Goal: Information Seeking & Learning: Learn about a topic

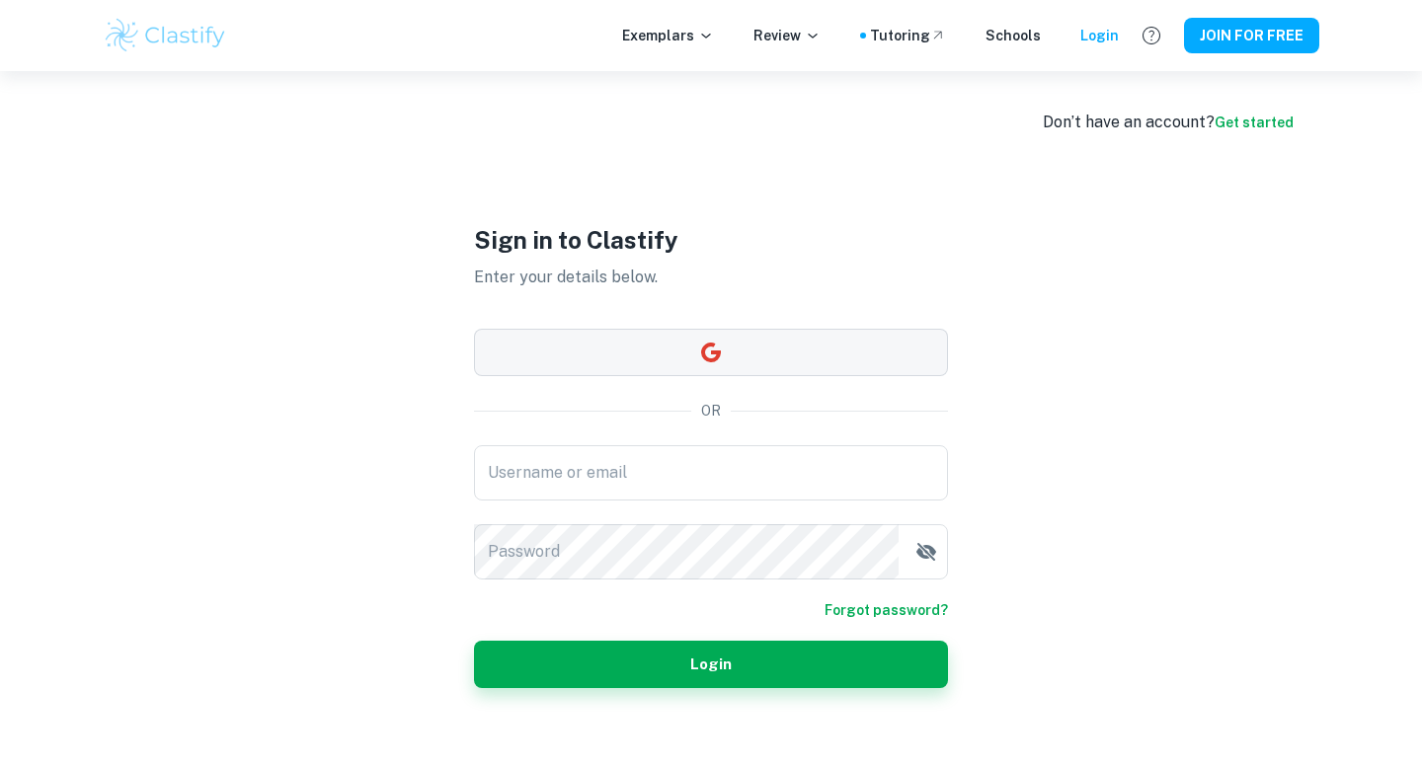
click at [662, 356] on button "button" at bounding box center [711, 352] width 474 height 47
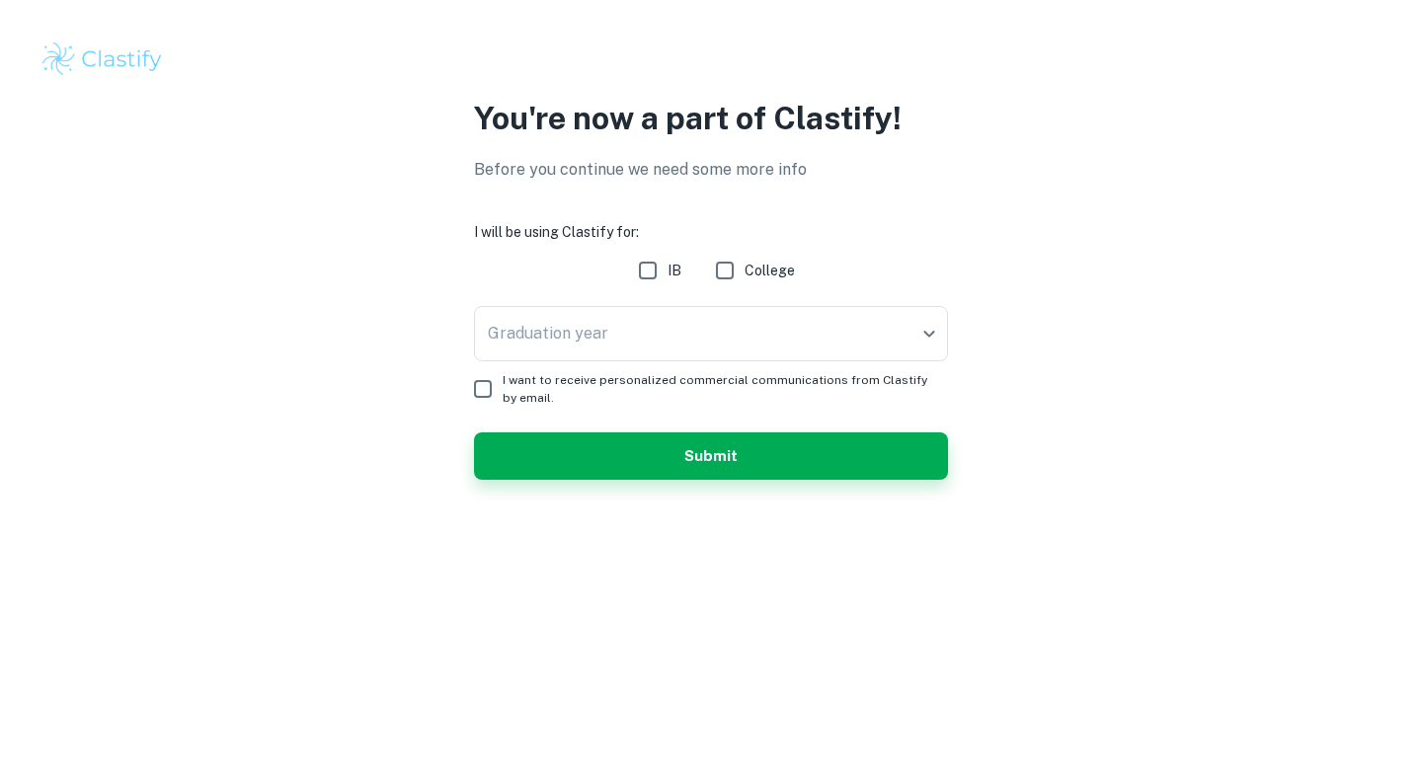
click at [669, 272] on span "IB" at bounding box center [675, 271] width 14 height 22
click at [668, 272] on input "IB" at bounding box center [648, 271] width 40 height 40
checkbox input "true"
click at [669, 339] on body "We value your privacy We use cookies to enhance your browsing experience, serve…" at bounding box center [711, 384] width 1422 height 768
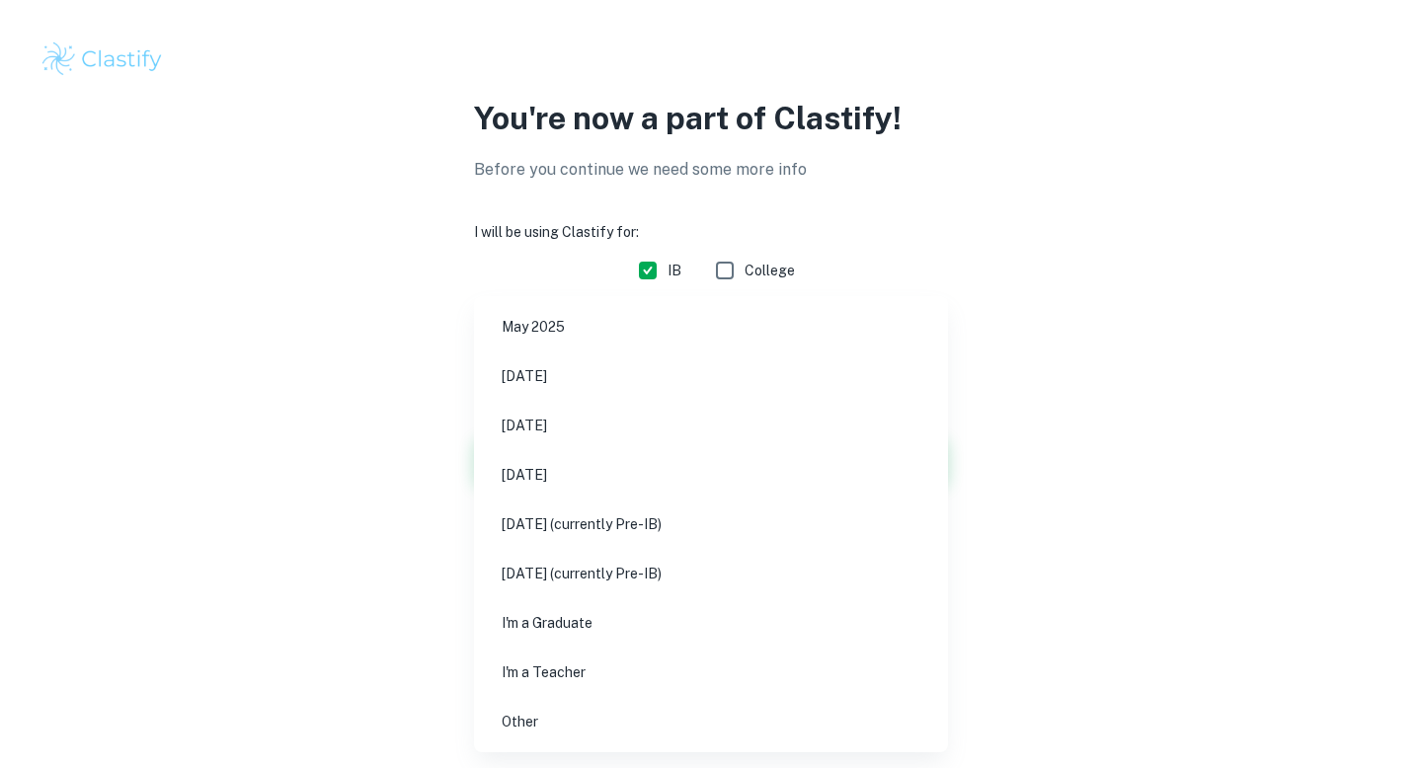
click at [570, 426] on li "[DATE]" at bounding box center [711, 425] width 458 height 45
type input "M26"
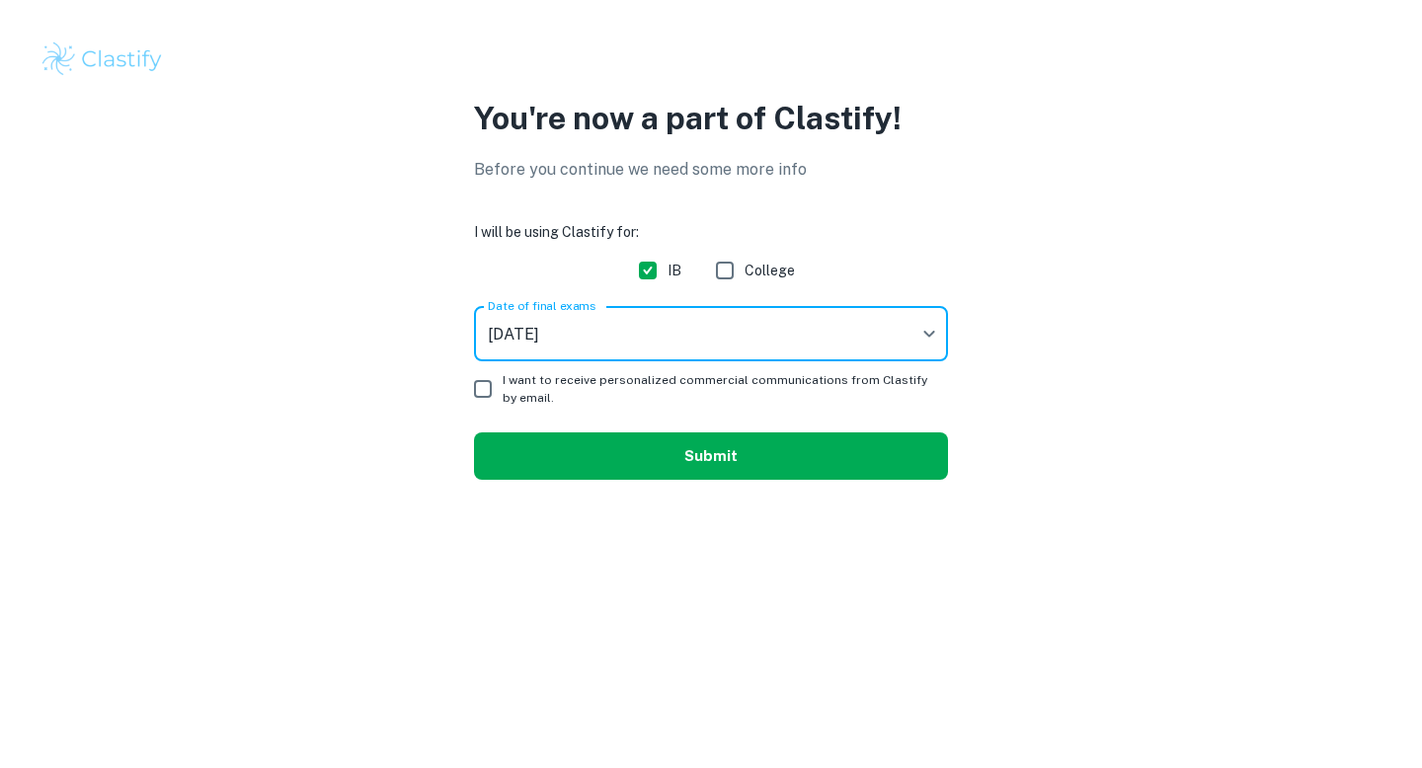
click at [624, 446] on button "Submit" at bounding box center [711, 456] width 474 height 47
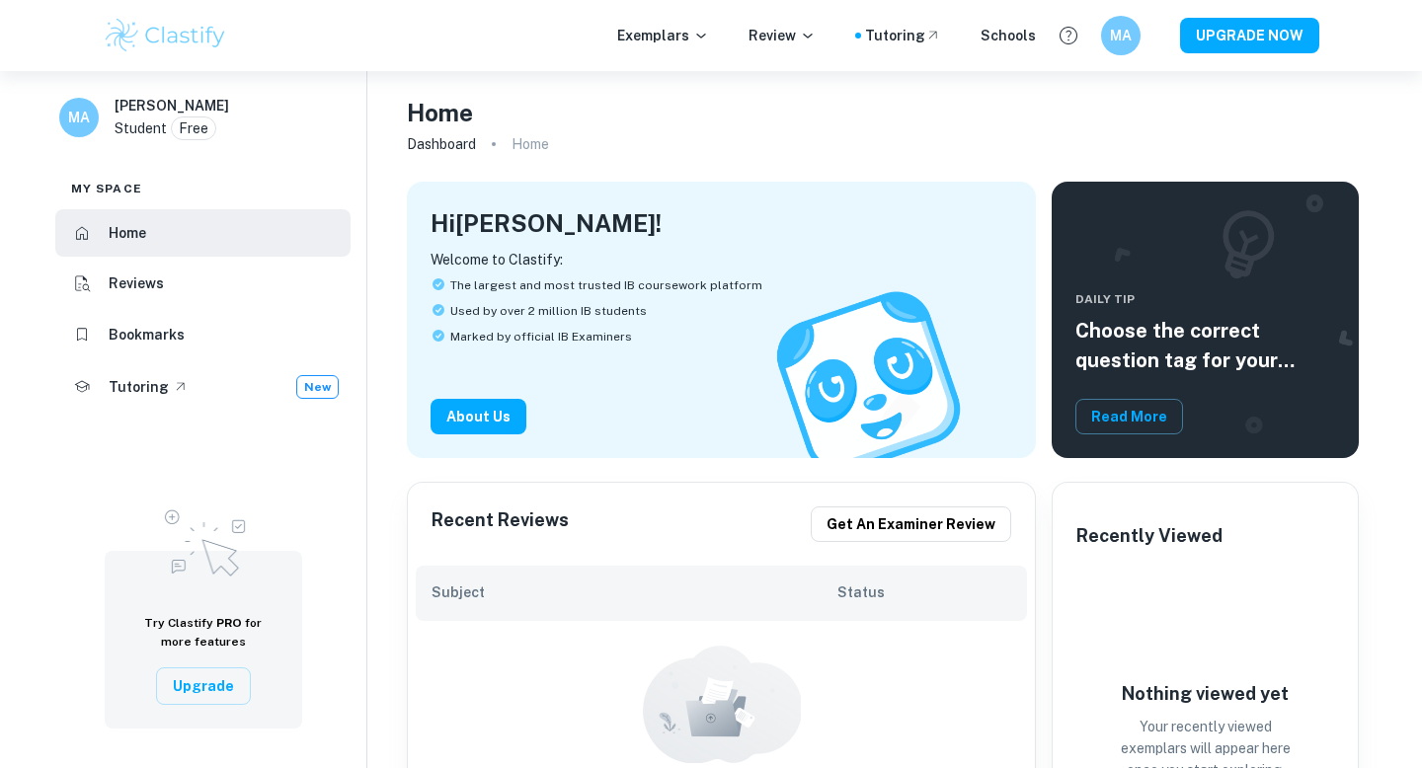
click at [703, 22] on div "Exemplars Review Tutoring Schools MA UPGRADE NOW" at bounding box center [711, 36] width 1264 height 40
click at [700, 37] on p "Exemplars" at bounding box center [663, 36] width 92 height 22
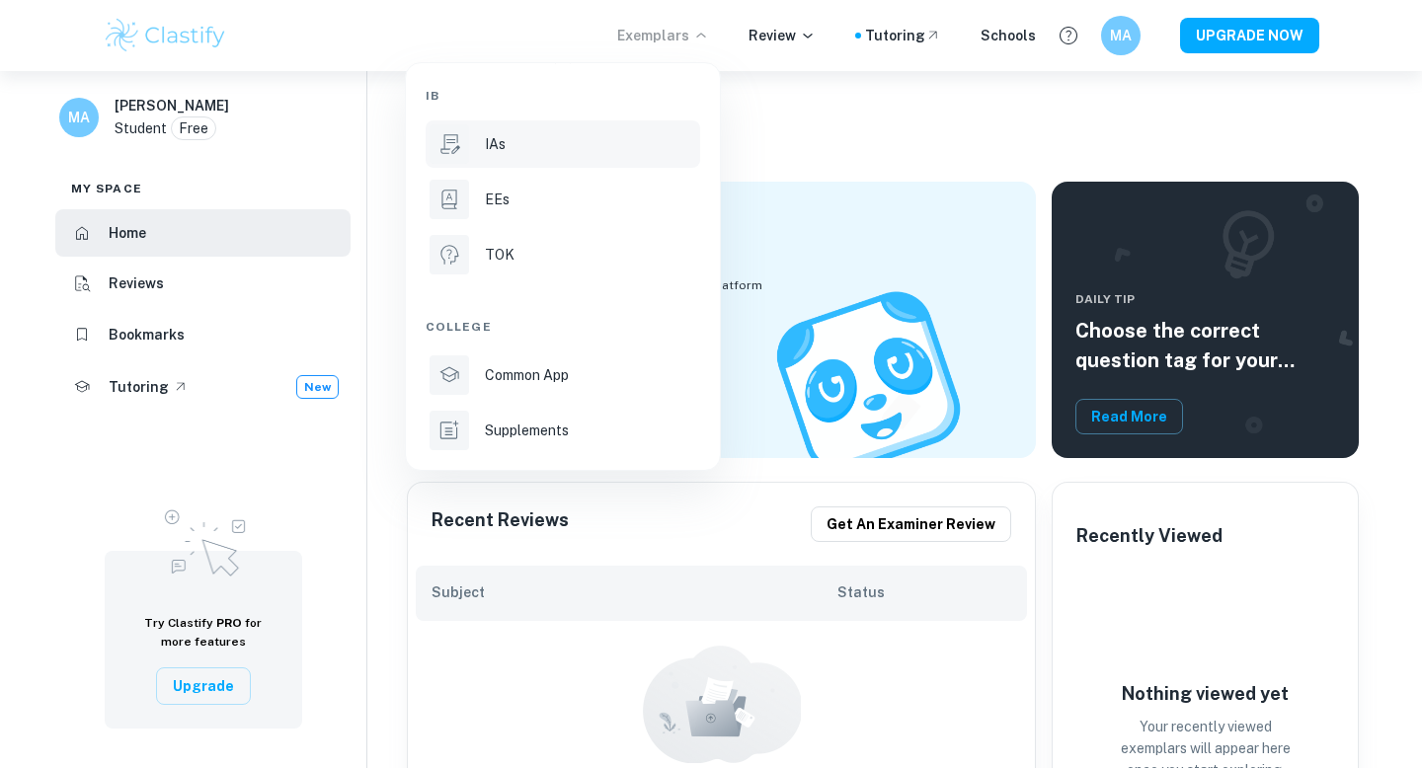
click at [466, 137] on div at bounding box center [450, 144] width 40 height 40
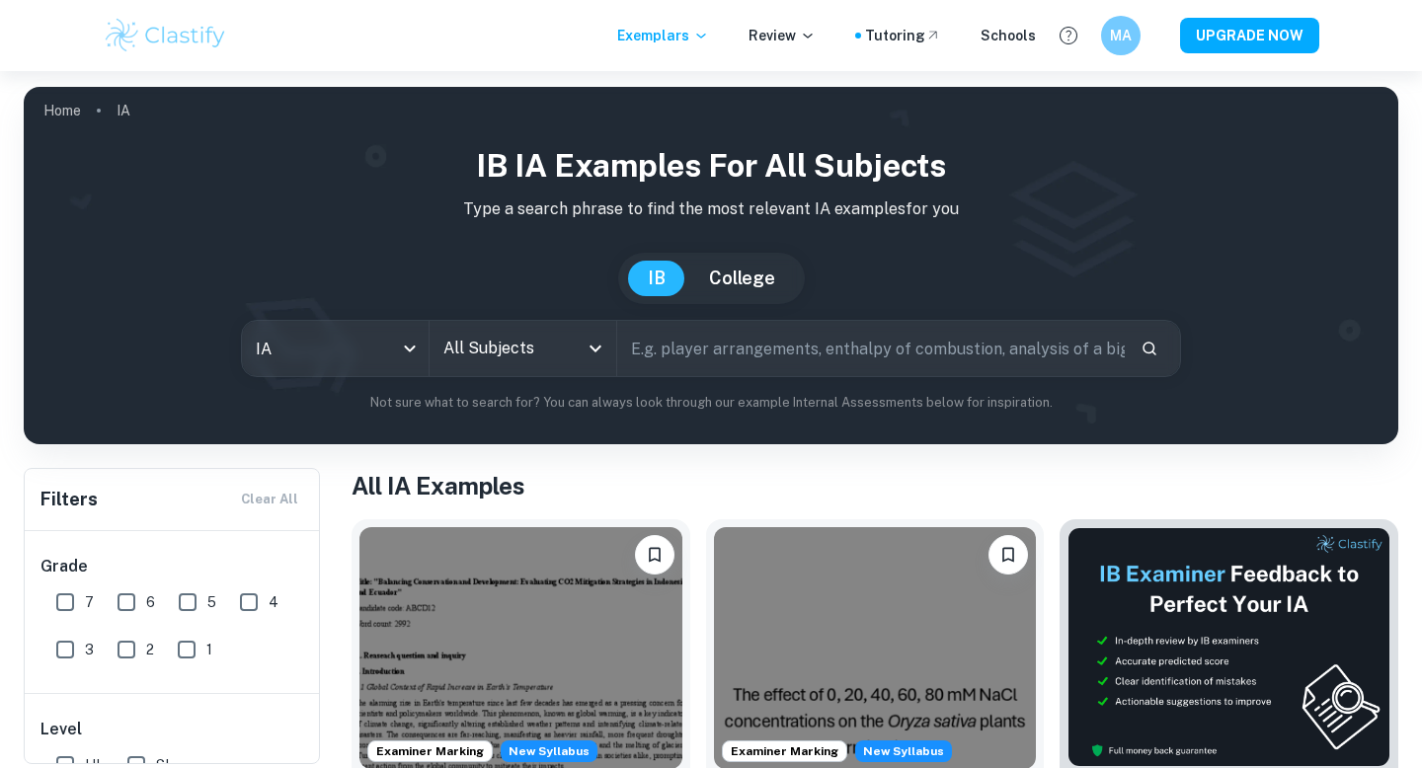
scroll to position [34, 0]
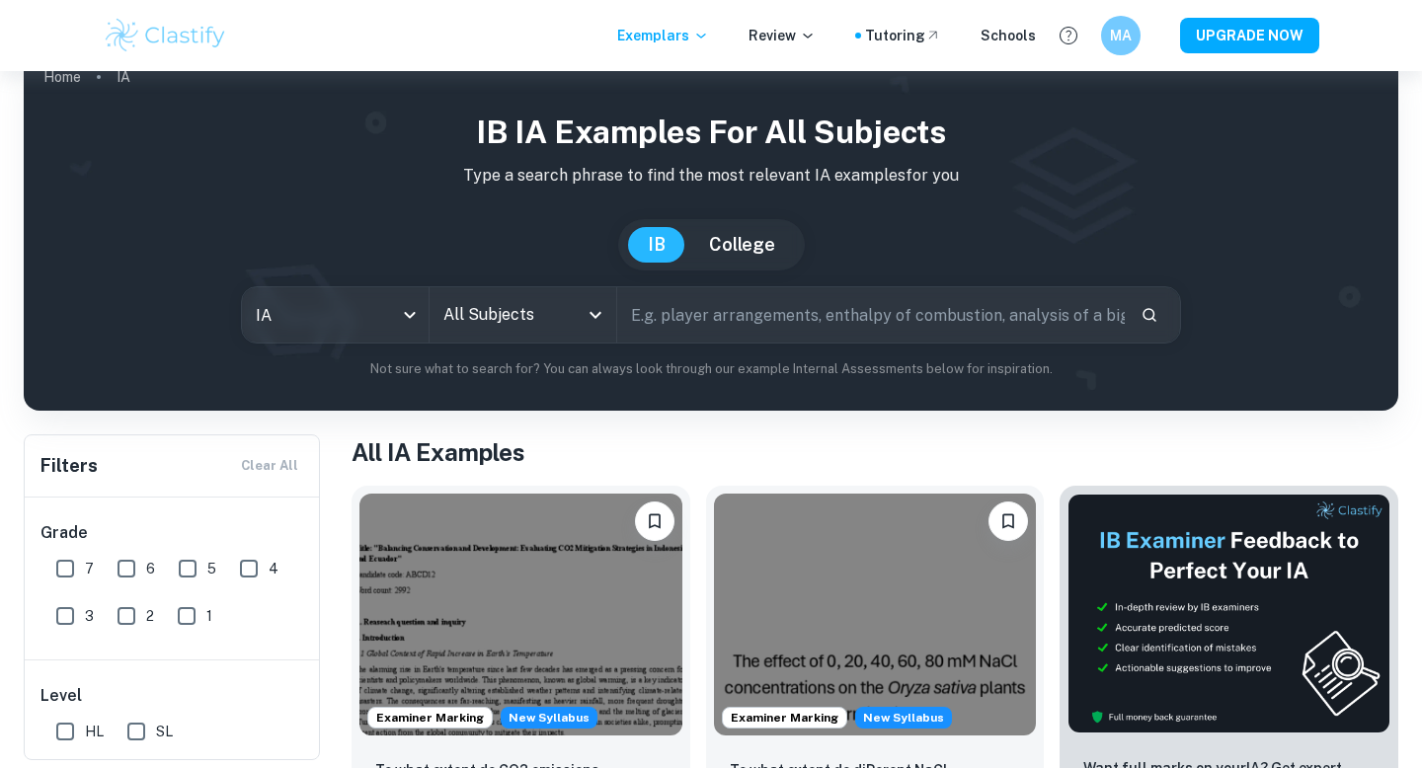
click at [686, 327] on input "text" at bounding box center [871, 314] width 508 height 55
type input "k"
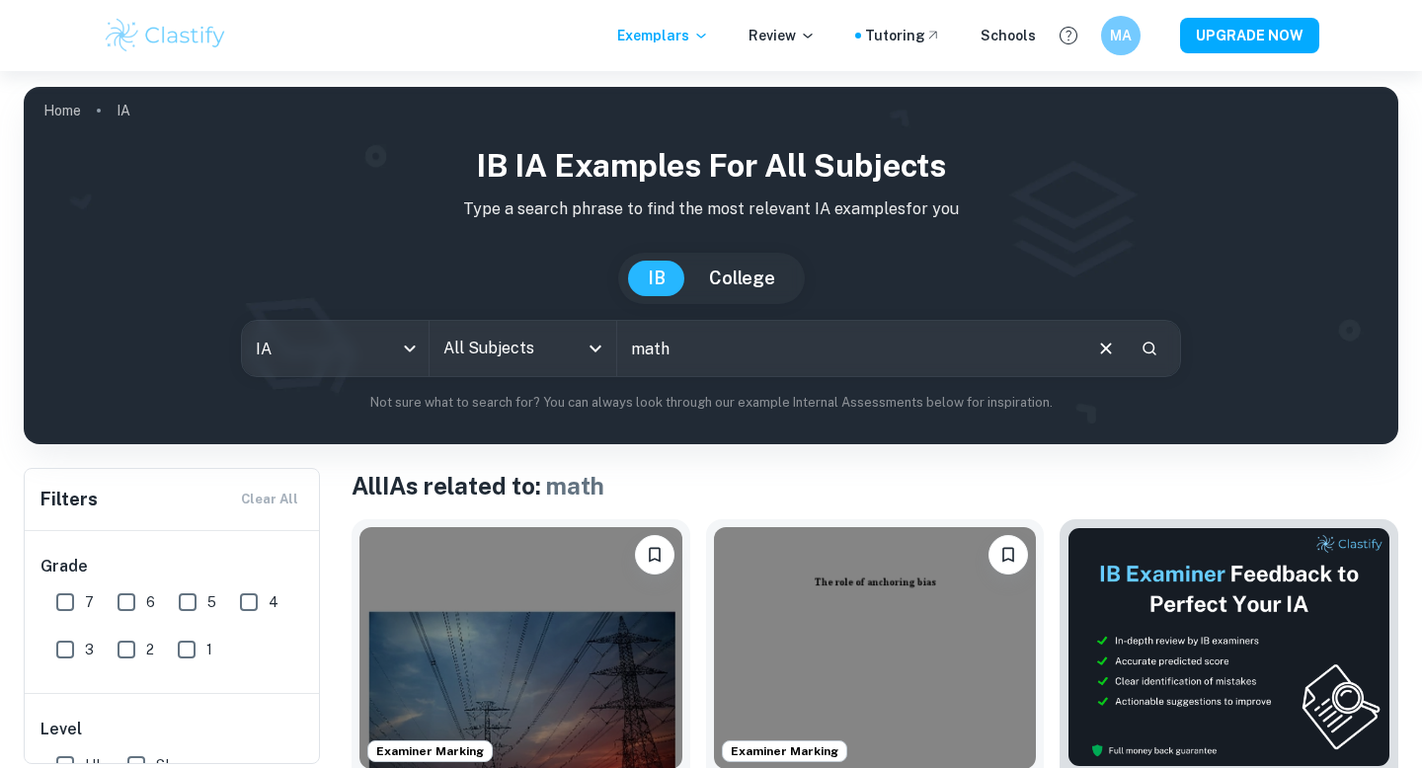
click at [704, 343] on input "math" at bounding box center [848, 348] width 462 height 55
type input "math chi squared"
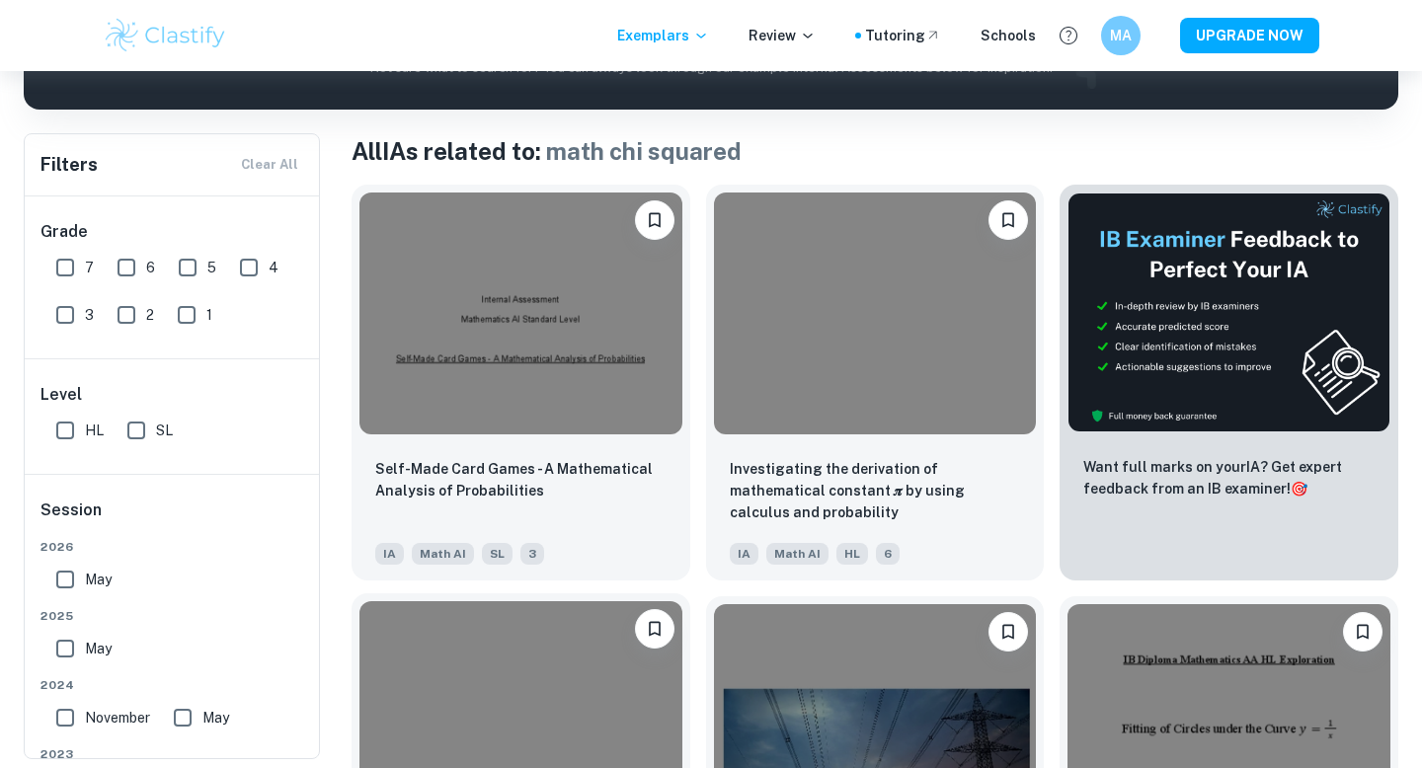
scroll to position [334, 0]
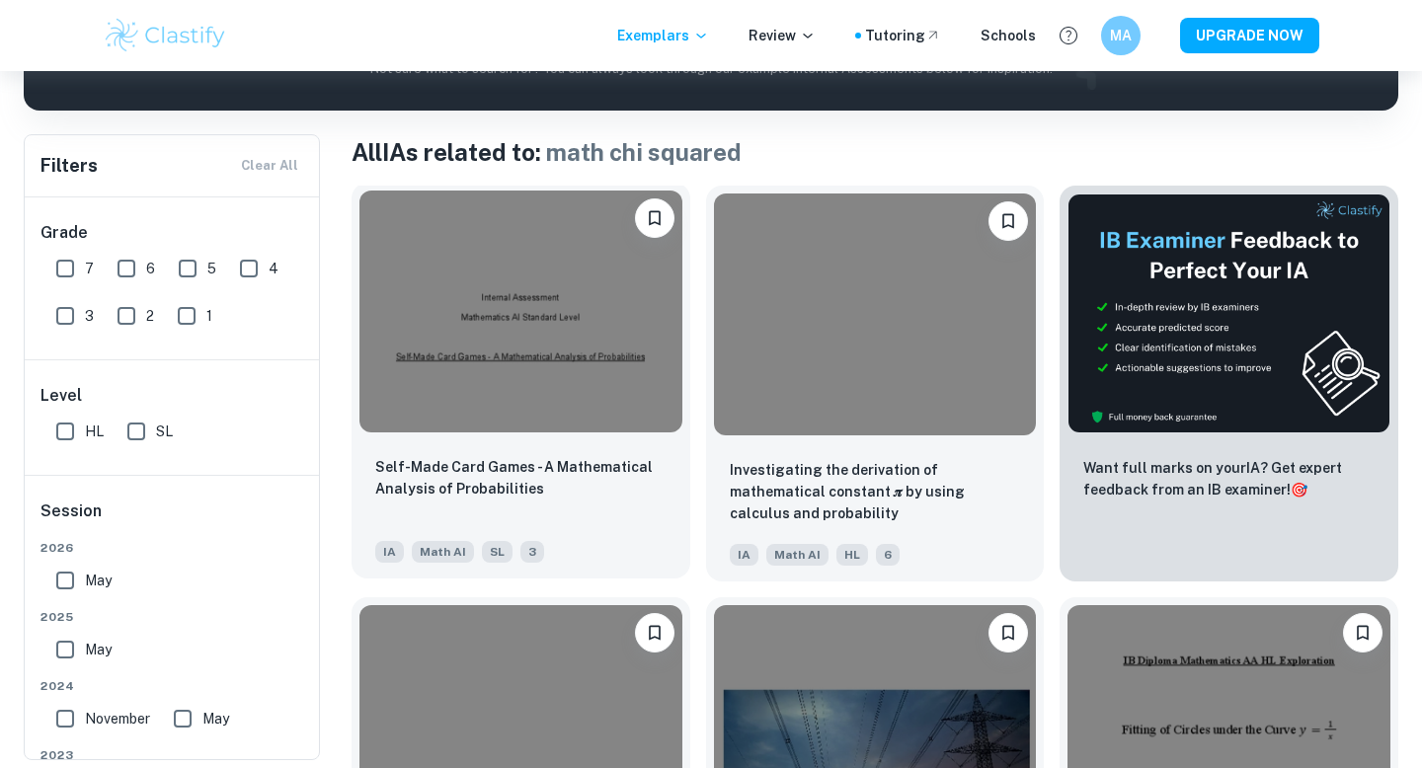
click at [546, 313] on img at bounding box center [520, 312] width 323 height 242
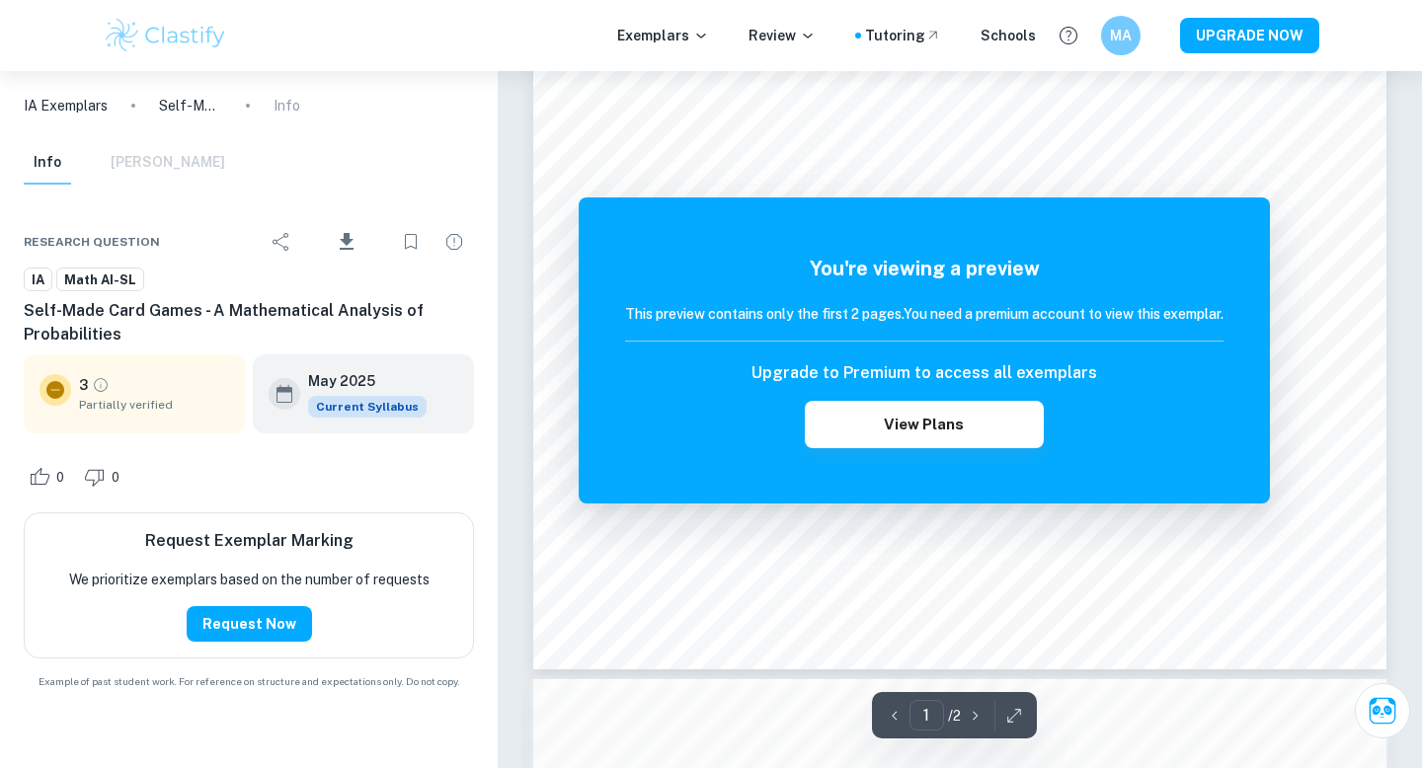
scroll to position [507, 0]
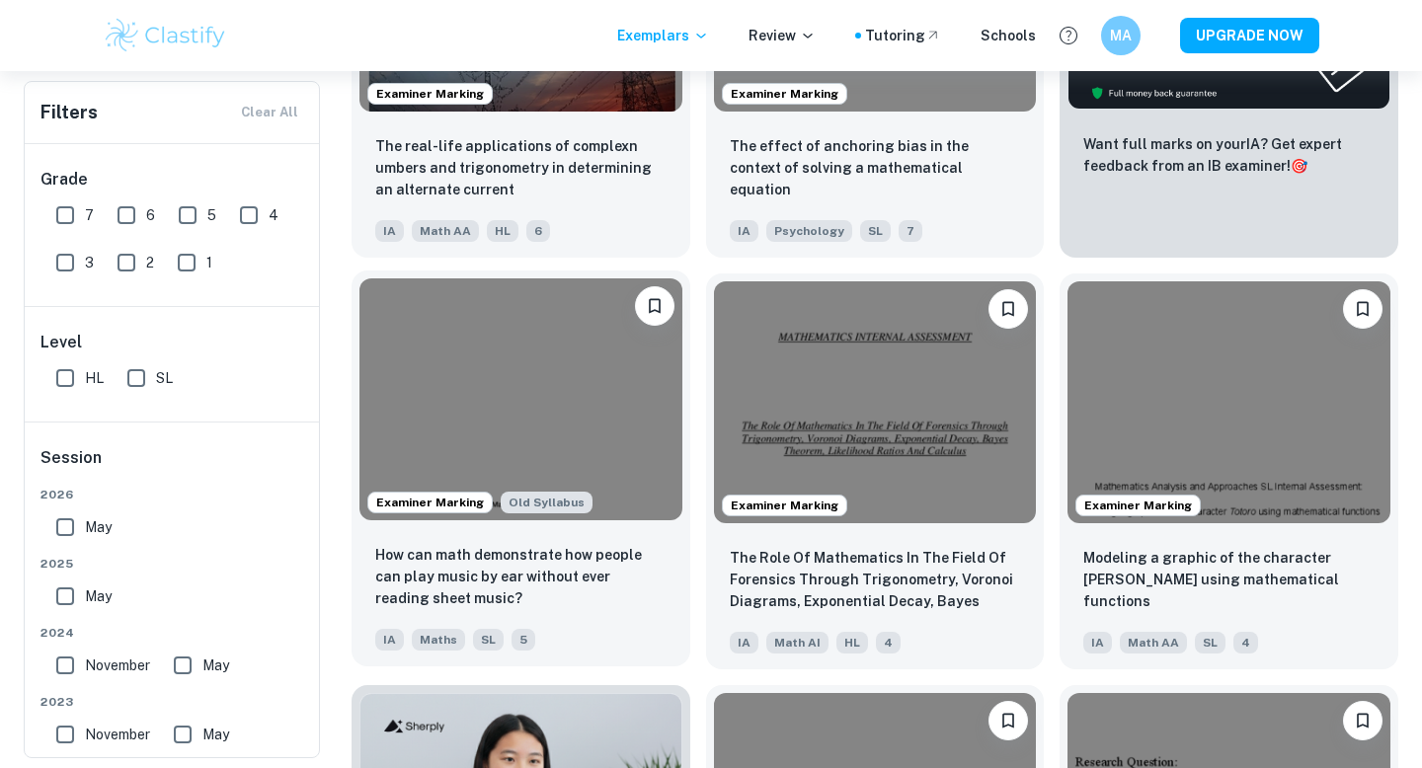
scroll to position [135, 0]
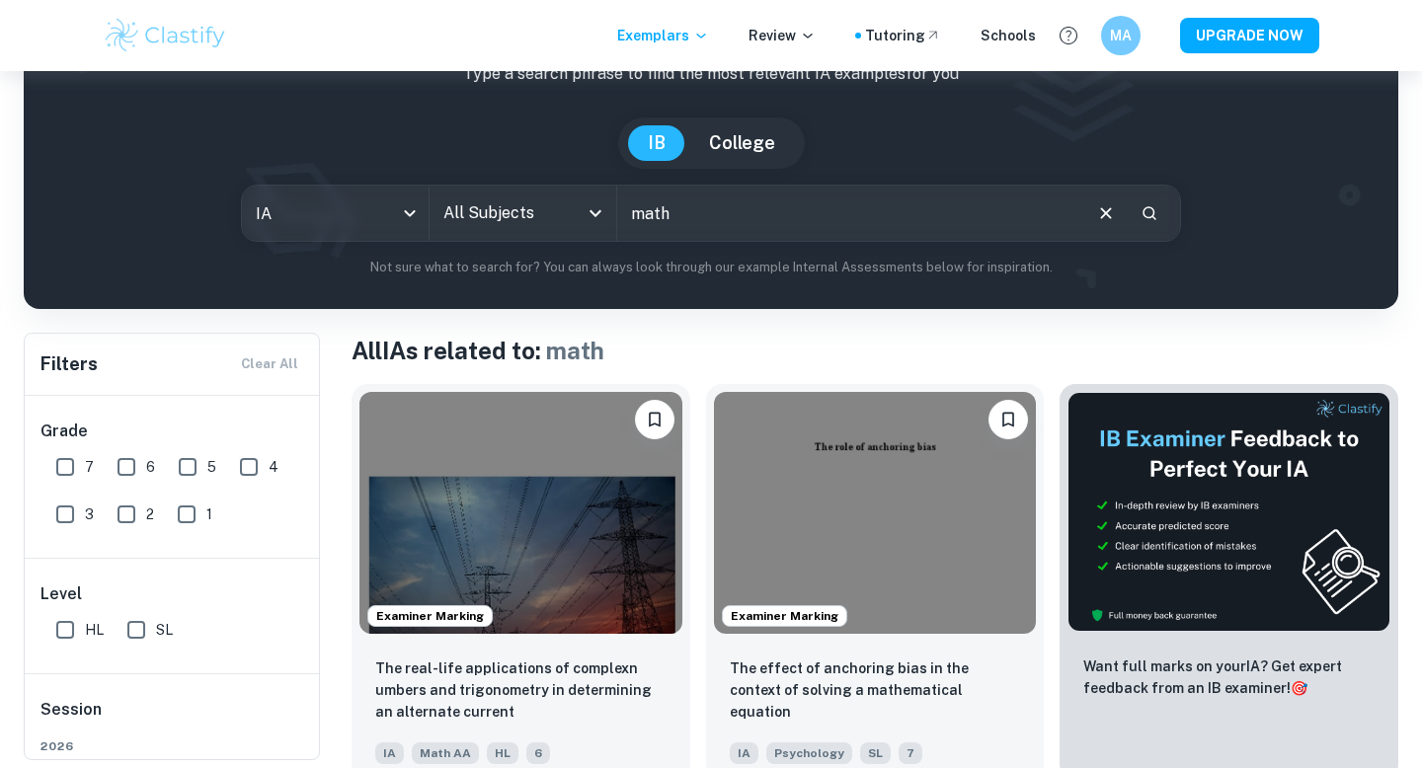
click at [733, 209] on input "math" at bounding box center [848, 213] width 462 height 55
type input "math chi squared"
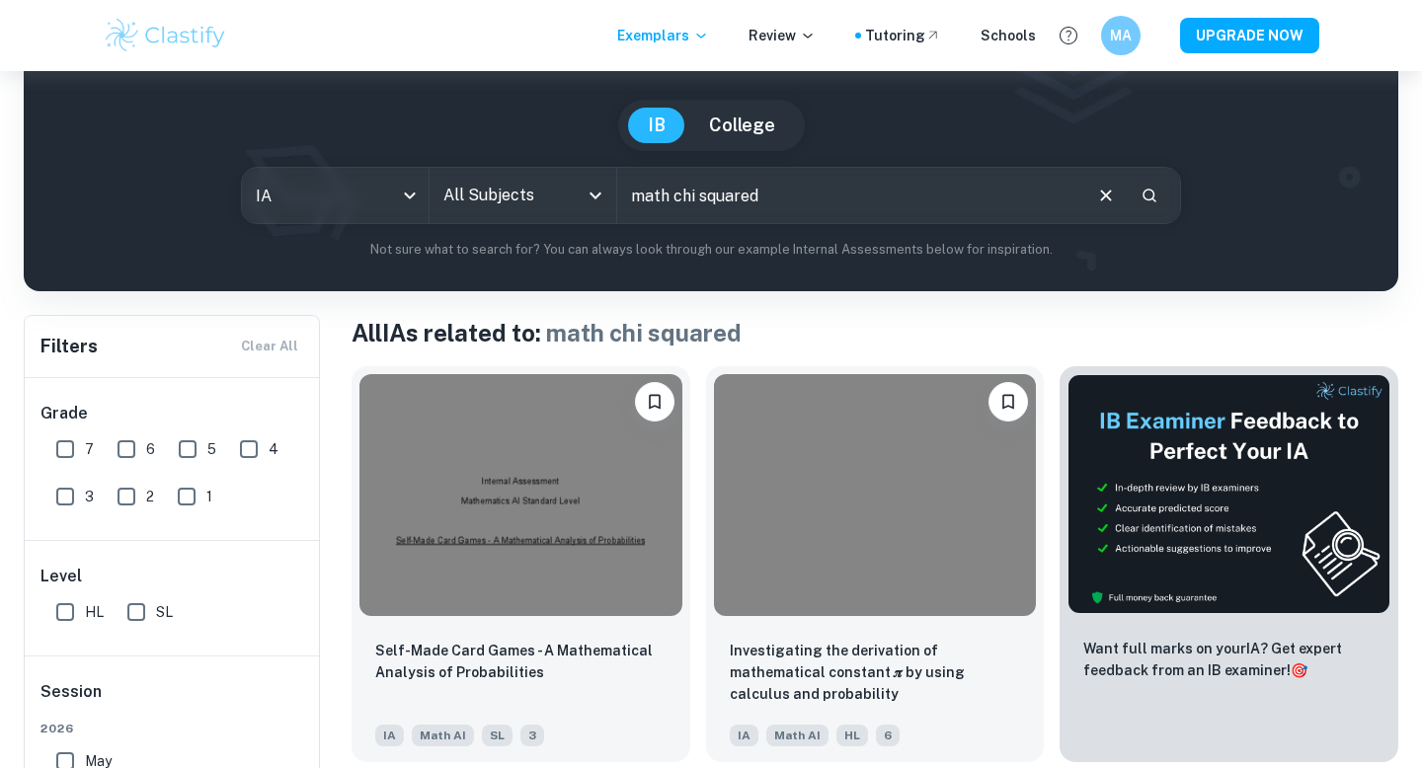
scroll to position [261, 0]
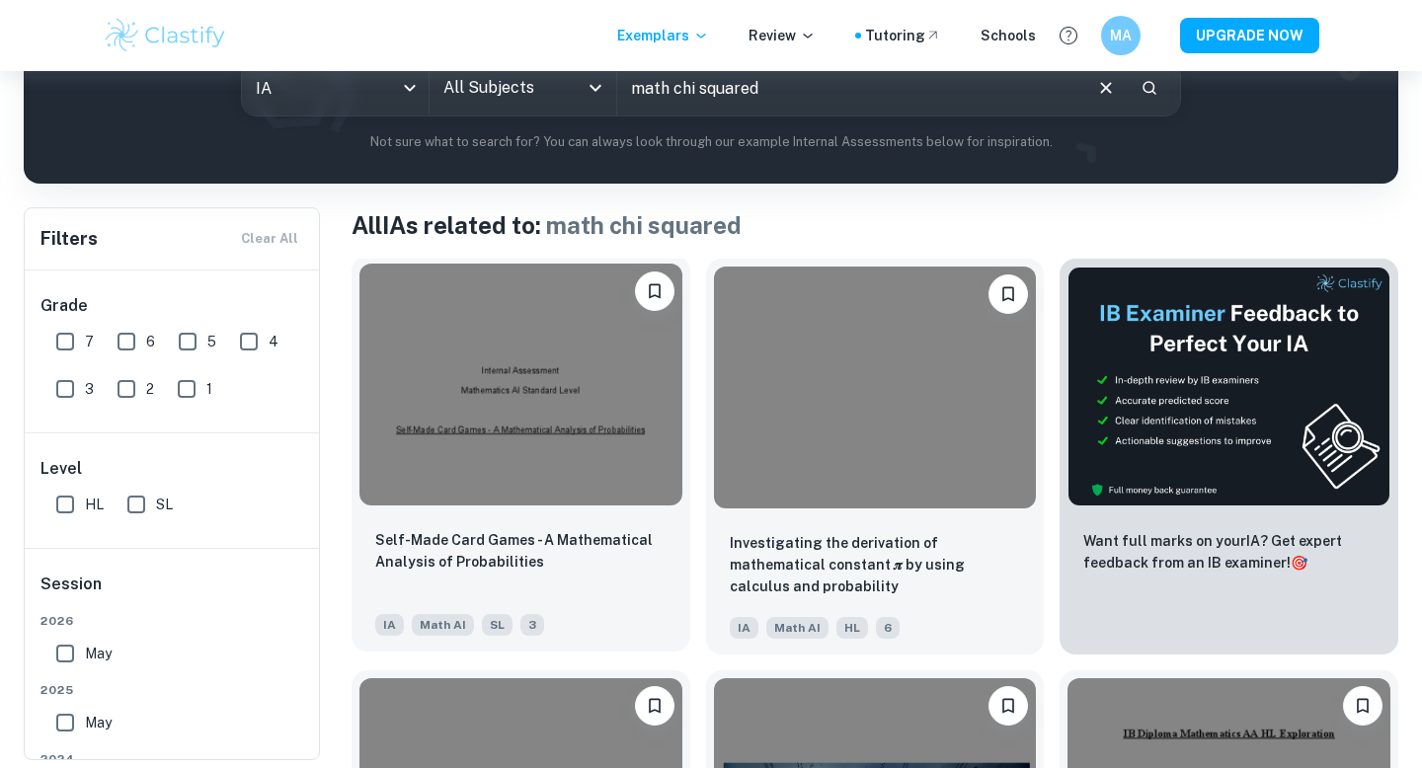
click at [590, 395] on img at bounding box center [520, 385] width 323 height 242
